Goal: Answer question/provide support

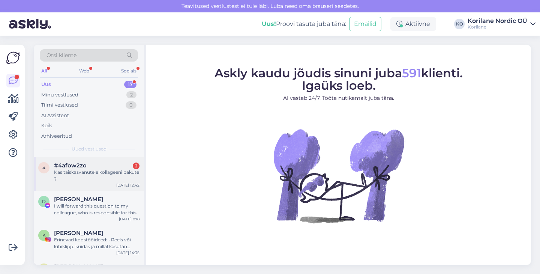
click at [97, 176] on div "Kas täiskasvanutele kollageeni pakute ?" at bounding box center [97, 176] width 86 height 14
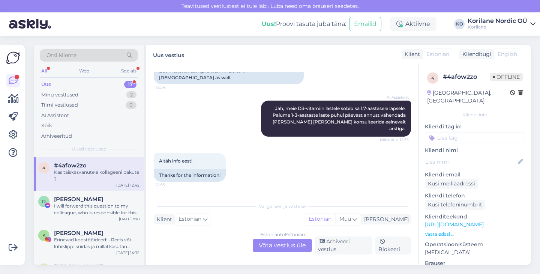
scroll to position [350, 0]
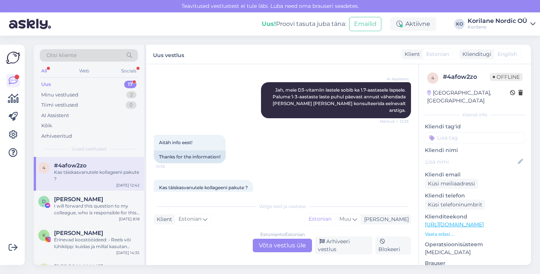
click at [265, 250] on div "Estonian to Estonian Võta vestlus üle" at bounding box center [282, 246] width 59 height 14
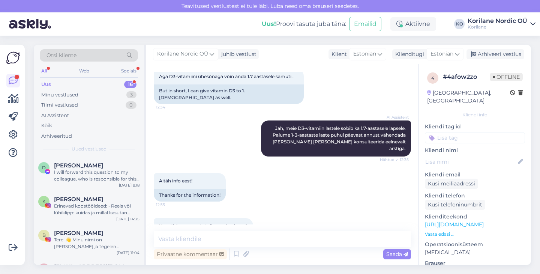
scroll to position [322, 0]
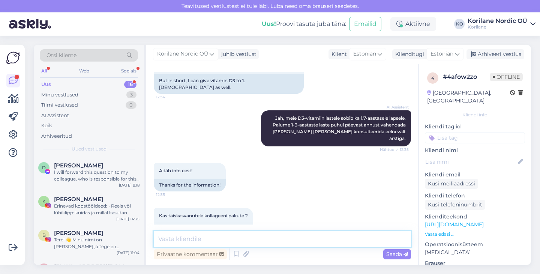
click at [230, 233] on textarea at bounding box center [282, 239] width 257 height 16
type textarea "T"
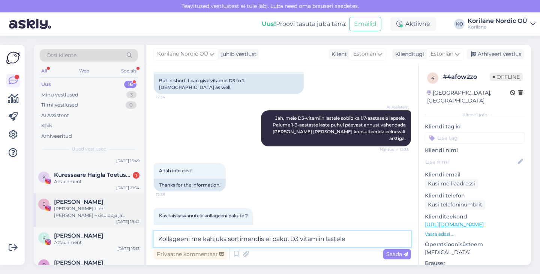
scroll to position [266, 0]
drag, startPoint x: 289, startPoint y: 239, endPoint x: 370, endPoint y: 239, distance: 81.4
click at [370, 239] on textarea "Kollageeni me kahjuks sortimendis ei paku. D3 vitamiin lastele" at bounding box center [282, 239] width 257 height 16
click at [266, 238] on textarea "Kollageeni me kahjuks sortimendis ei paku." at bounding box center [282, 239] width 257 height 16
click at [202, 238] on textarea "Kollageeni me kahjuks sortimendis veel ei paku." at bounding box center [282, 239] width 257 height 16
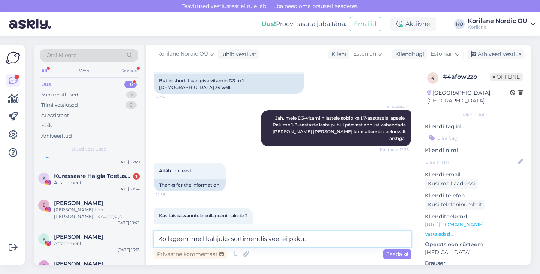
click at [272, 240] on textarea "Kollageeni meil kahjuks sortimendis veel ei paku." at bounding box center [282, 239] width 257 height 16
drag, startPoint x: 269, startPoint y: 239, endPoint x: 329, endPoint y: 239, distance: 60.0
click at [329, 239] on textarea "Kollageeni meil kahjuks sortimendis veel ei paku." at bounding box center [282, 239] width 257 height 16
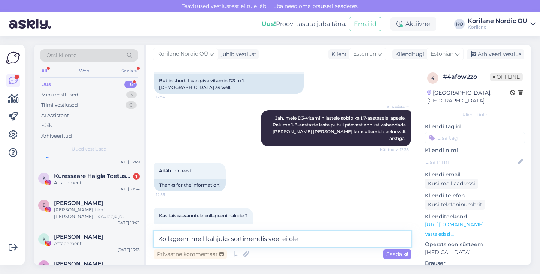
type textarea "Kollageeni meil kahjuks sortimendis veel ei ole."
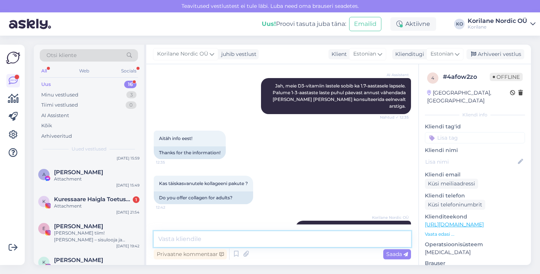
scroll to position [241, 0]
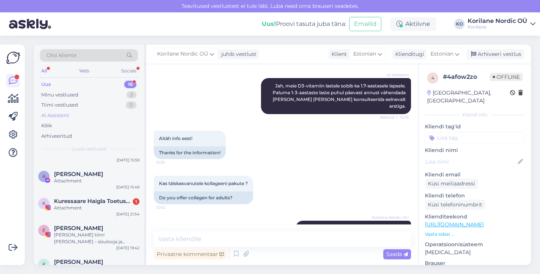
click at [83, 114] on div "AI Assistent" at bounding box center [89, 115] width 98 height 11
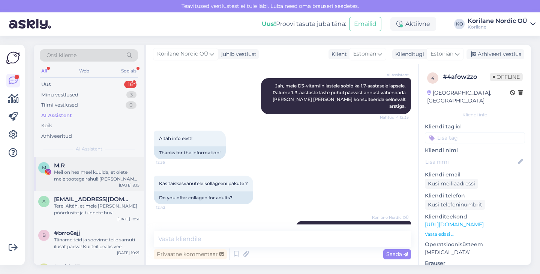
click at [86, 175] on div "Meil on hea meel kuulda, et olete meie tootega rahul! [PERSON_NAME] endast pari…" at bounding box center [97, 176] width 86 height 14
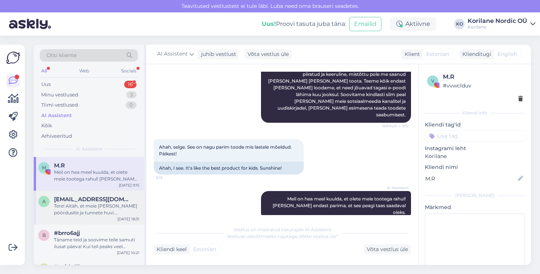
click at [90, 204] on div "Tere! Aitäh, et meie [PERSON_NAME] pöördusite ja tunnete huvi. Metsmustikapõhis…" at bounding box center [97, 210] width 86 height 14
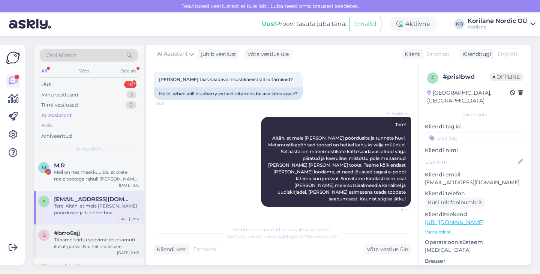
click at [79, 238] on div "Täname teid ja soovime teile samuti ilusat päeva! Kui teil peaks veel küsimusi …" at bounding box center [97, 243] width 86 height 14
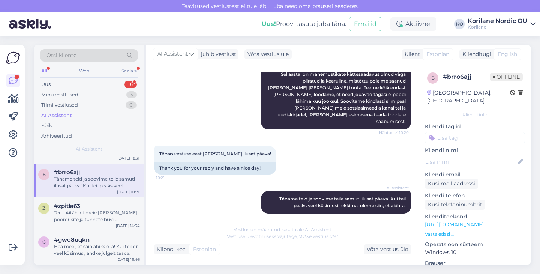
scroll to position [0, 0]
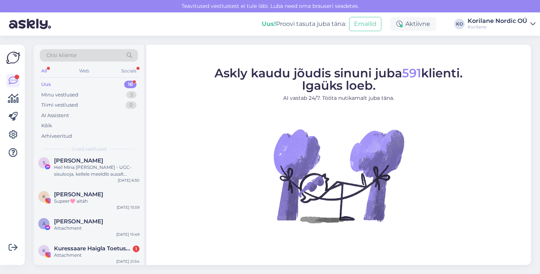
scroll to position [228, 0]
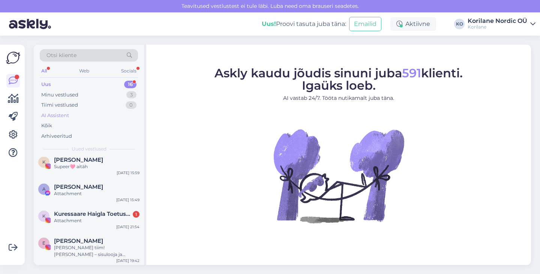
click at [98, 112] on div "AI Assistent" at bounding box center [89, 115] width 98 height 11
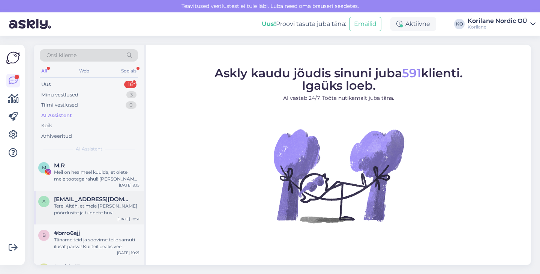
scroll to position [61, 0]
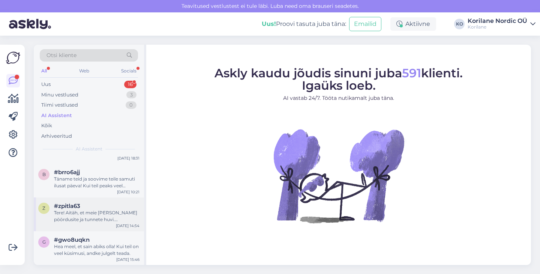
click at [75, 215] on div "Tere! Aitäh, et meie [PERSON_NAME] pöördusite ja tunnete huvi. Metsmustikapõhis…" at bounding box center [97, 216] width 86 height 14
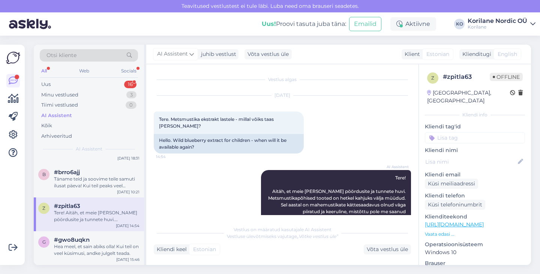
scroll to position [47, 0]
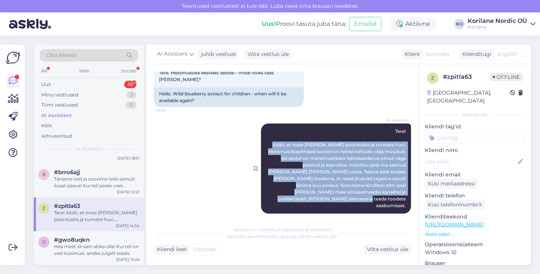
drag, startPoint x: 298, startPoint y: 144, endPoint x: 404, endPoint y: 199, distance: 119.1
click at [404, 199] on span "Tere! Aitäh, et meie [PERSON_NAME] pöördusite ja tunnete huvi. Metsmustikapõhis…" at bounding box center [337, 168] width 139 height 80
copy span "Aitäh, et meie [PERSON_NAME] pöördusite ja tunnete huvi. Metsmustikapõhised too…"
click at [343, 145] on span "Tere! Aitäh, et meie [PERSON_NAME] pöördusite ja tunnete huvi. Metsmustikapõhis…" at bounding box center [337, 168] width 139 height 80
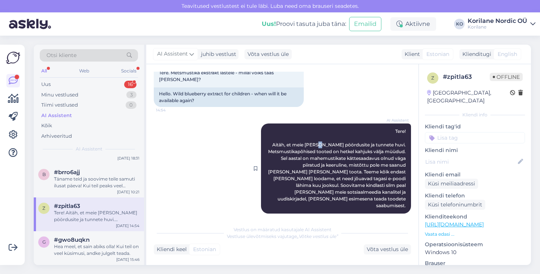
click at [343, 145] on span "Tere! Aitäh, et meie [PERSON_NAME] pöördusite ja tunnete huvi. Metsmustikapõhis…" at bounding box center [337, 168] width 139 height 80
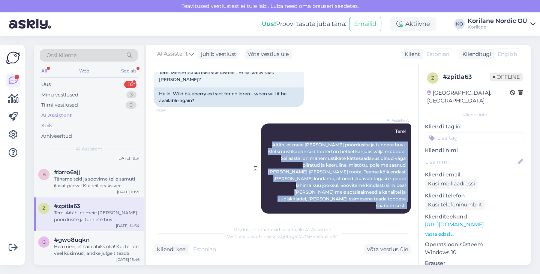
click at [343, 145] on span "Tere! Aitäh, et meie [PERSON_NAME] pöördusite ja tunnete huvi. Metsmustikapõhis…" at bounding box center [337, 168] width 139 height 80
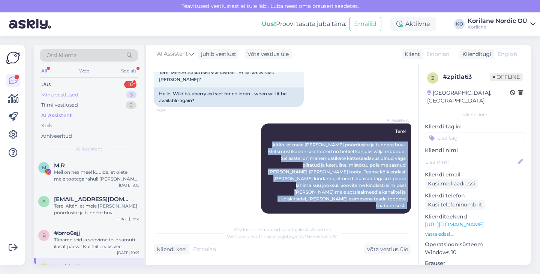
click at [77, 98] on div "Minu vestlused" at bounding box center [59, 95] width 37 height 8
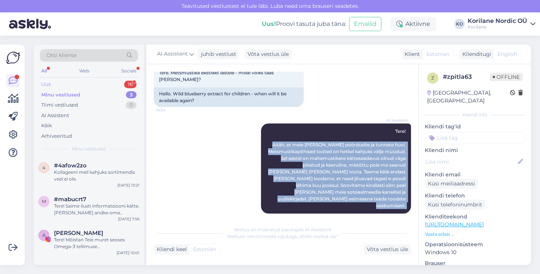
click at [52, 81] on div "Uus 16" at bounding box center [89, 84] width 98 height 11
